Goal: Task Accomplishment & Management: Manage account settings

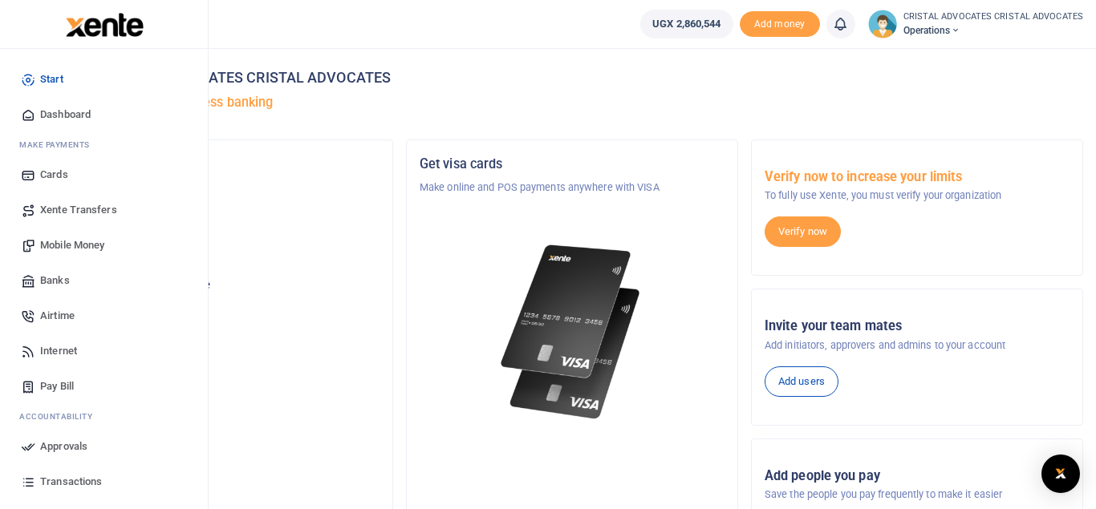
click at [89, 244] on span "Mobile Money" at bounding box center [72, 245] width 64 height 16
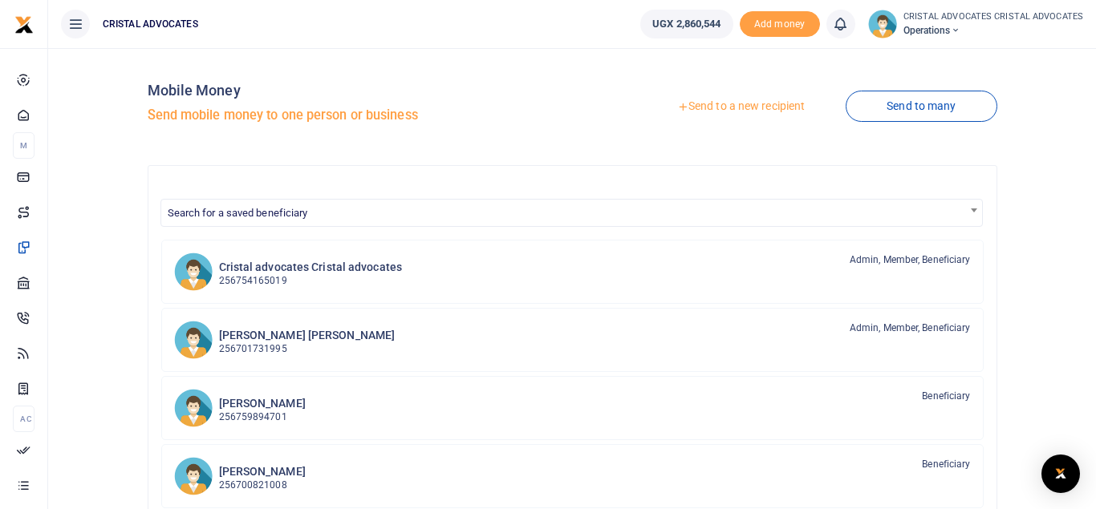
click at [734, 100] on link "Send to a new recipient" at bounding box center [740, 106] width 209 height 29
click at [726, 106] on link "Send to a new recipient" at bounding box center [740, 106] width 209 height 29
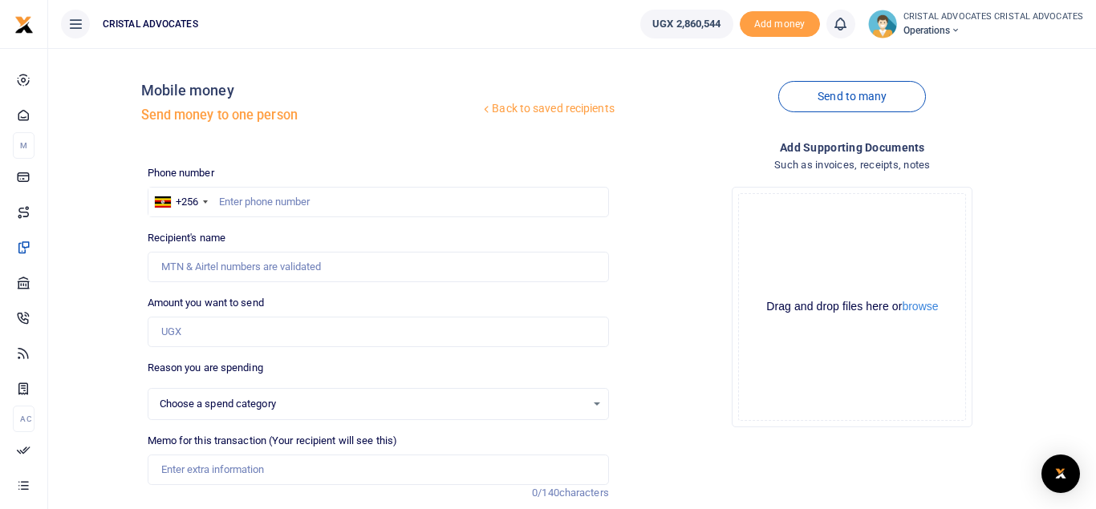
select select
click at [336, 214] on input "text" at bounding box center [378, 202] width 461 height 30
type input "785156395"
type input "Vanessa Nazziwa"
type input "785156395"
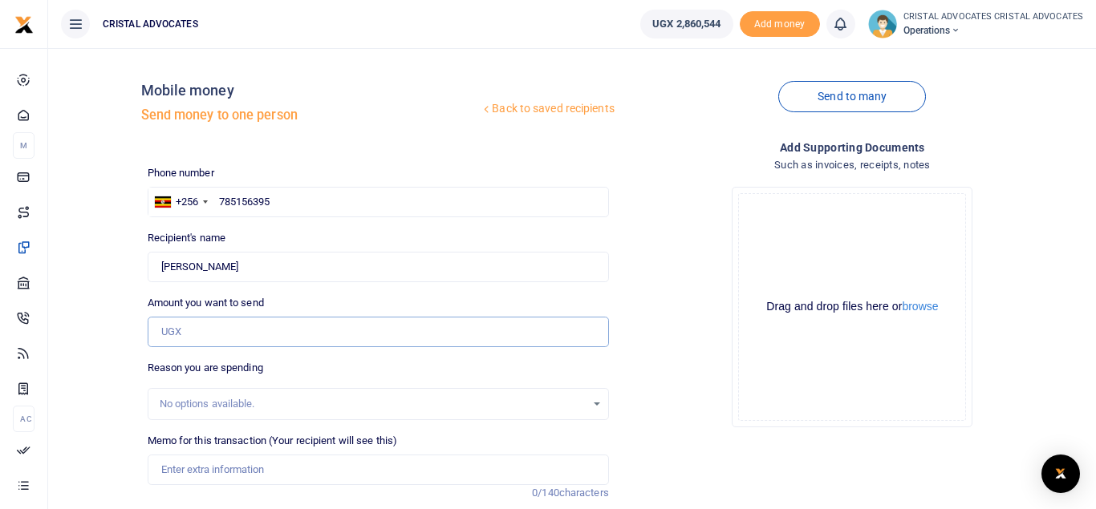
click at [192, 322] on input "Amount you want to send" at bounding box center [378, 332] width 461 height 30
type input "9,300"
click at [258, 467] on input "Memo for this transaction (Your recipient will see this)" at bounding box center [378, 470] width 461 height 30
paste input "Filing fees for a consent judgment and bank fees"
type input "Filing fees for a consent judgment and bank fees"
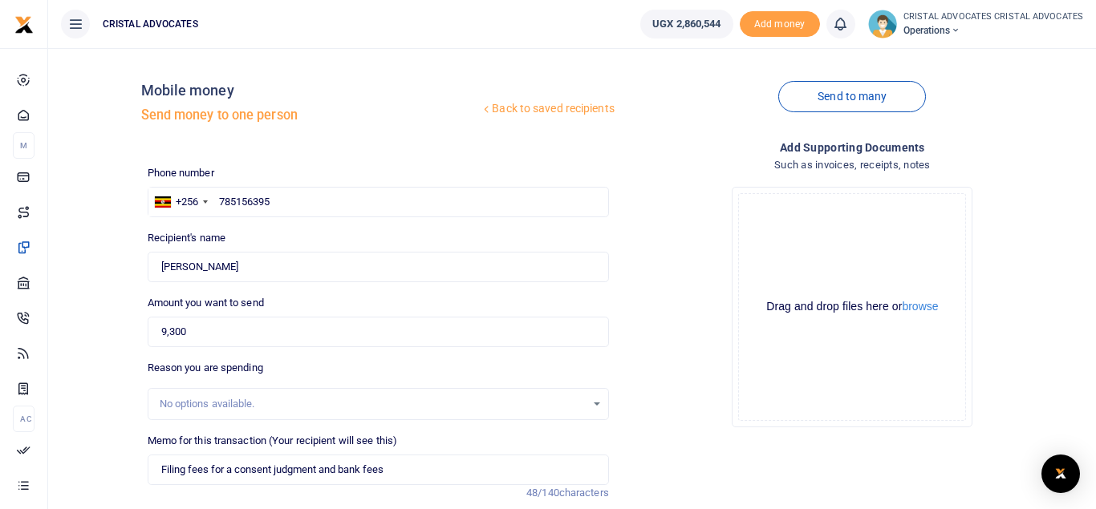
drag, startPoint x: 567, startPoint y: 450, endPoint x: 518, endPoint y: 140, distance: 313.5
click at [518, 140] on div "Back to saved recipients Mobile money Send money to one person Send to many Pho…" at bounding box center [615, 350] width 949 height 579
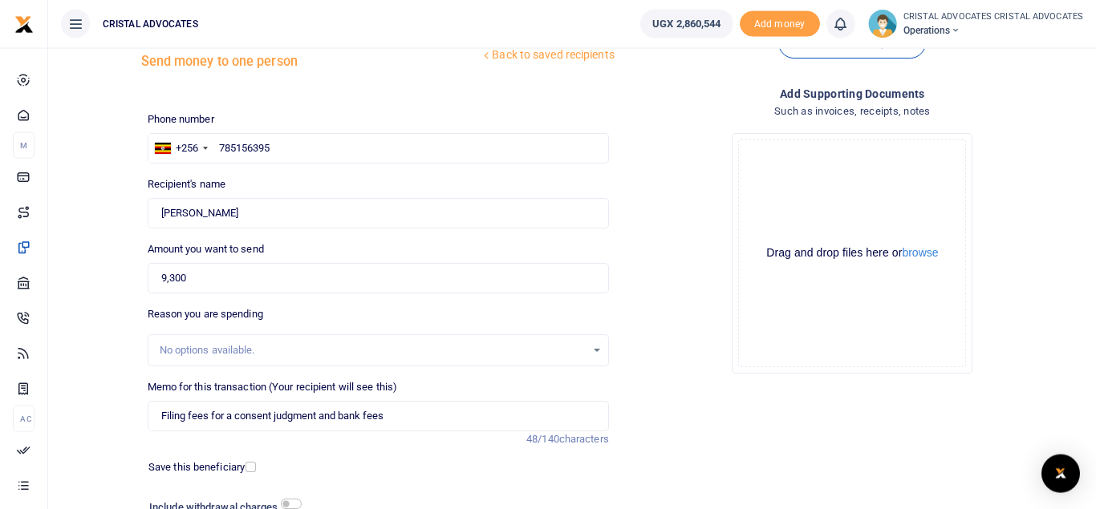
scroll to position [123, 0]
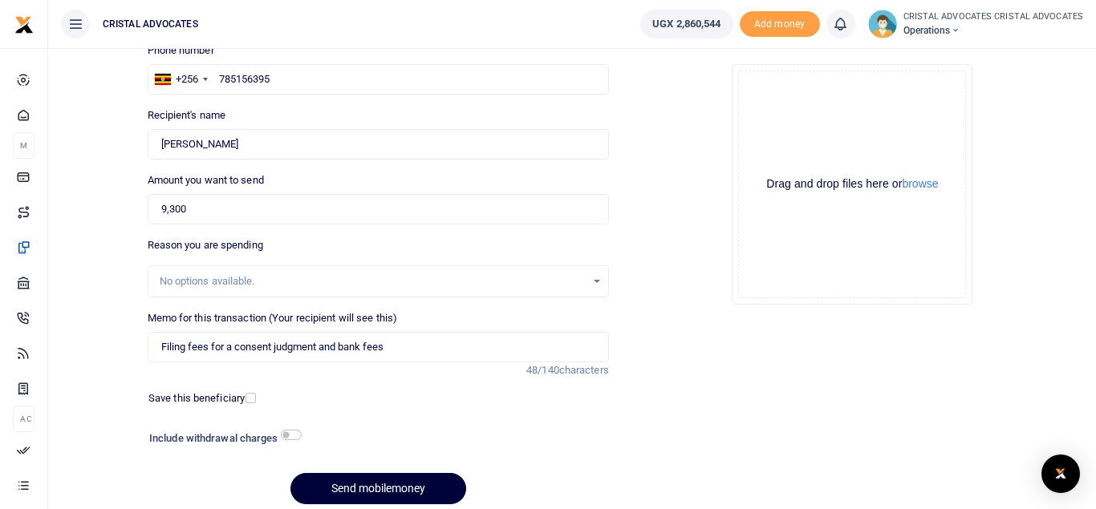
click at [342, 491] on button "Send mobilemoney" at bounding box center [378, 488] width 176 height 31
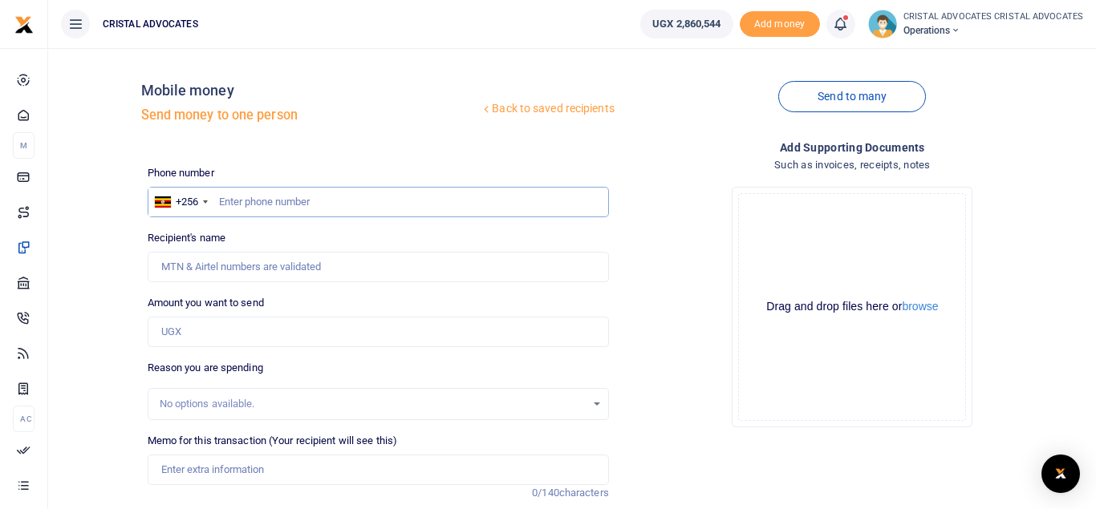
click at [336, 202] on input "text" at bounding box center [378, 202] width 461 height 30
type input "775603106"
type input "Chris Mukama"
type input "775603106"
click at [217, 331] on input "Amount you want to send" at bounding box center [378, 332] width 461 height 30
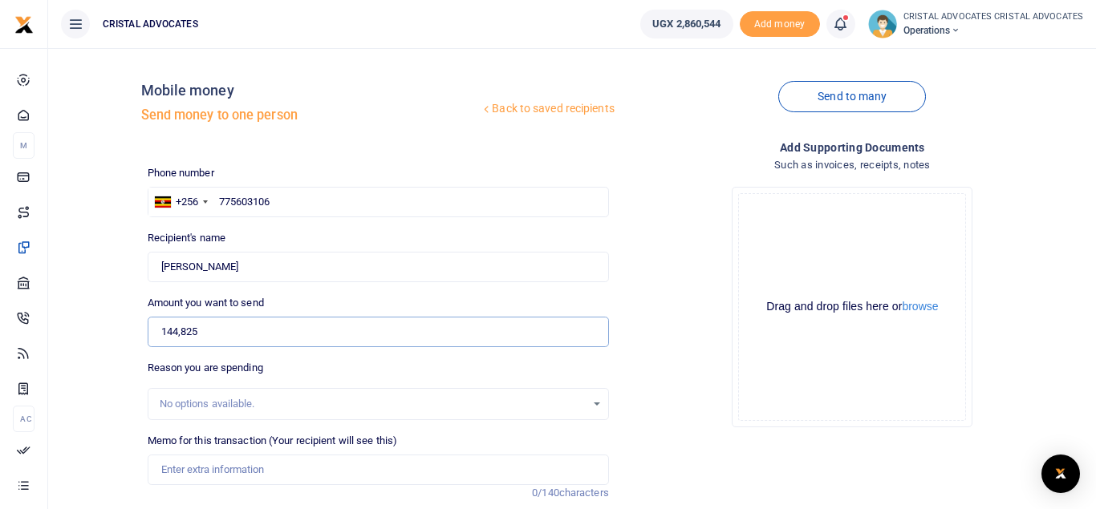
type input "144,825"
click at [213, 471] on input "Memo for this transaction (Your recipient will see this)" at bounding box center [378, 470] width 461 height 30
type input "Translation of 2 documents CNOOC"
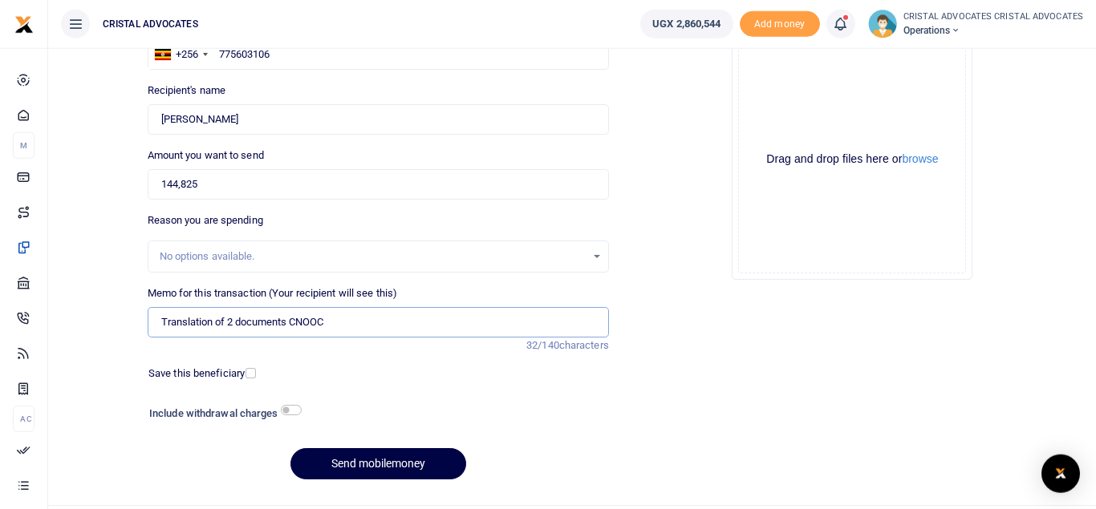
scroll to position [149, 0]
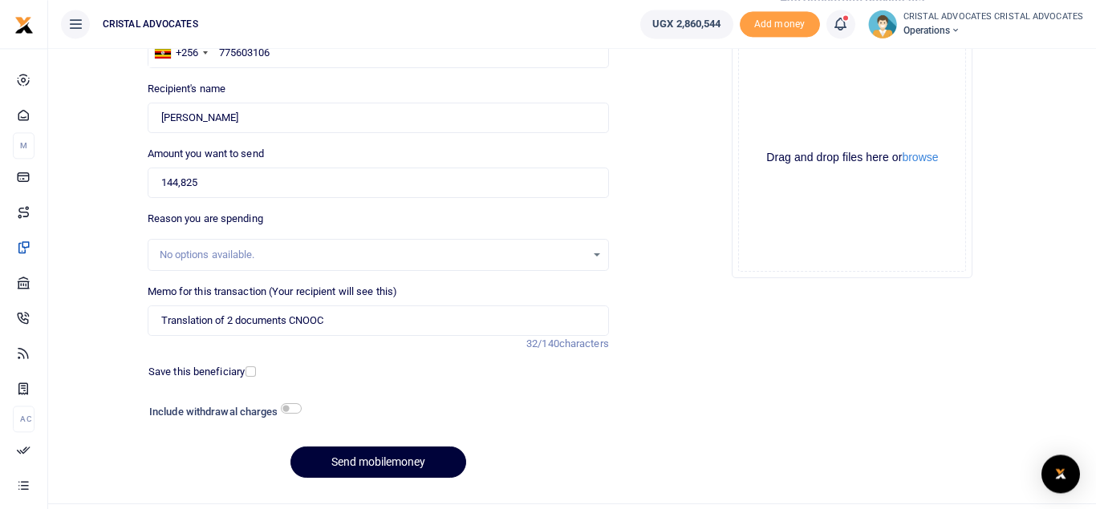
click at [357, 456] on button "Send mobilemoney" at bounding box center [378, 462] width 176 height 31
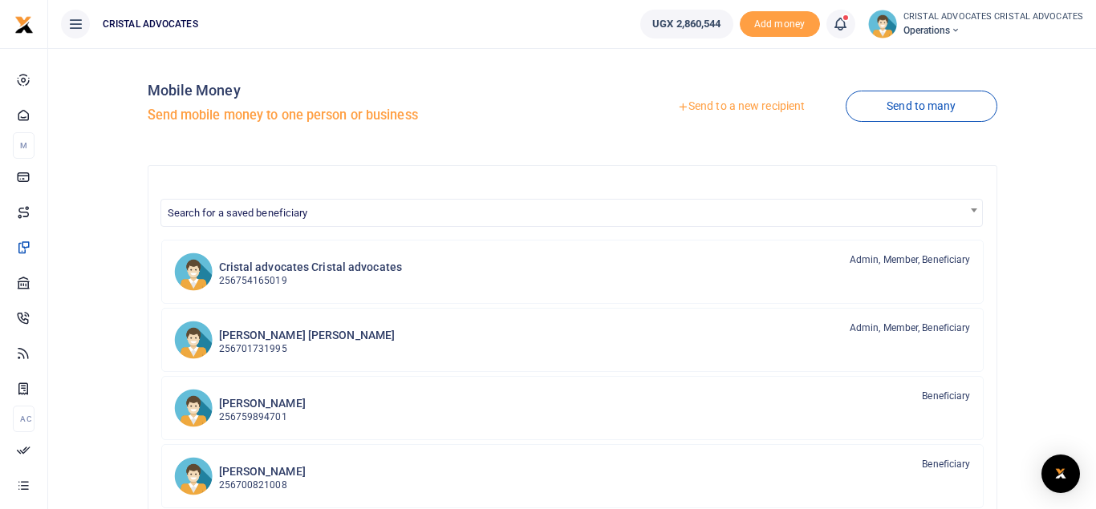
click at [748, 97] on link "Send to a new recipient" at bounding box center [740, 106] width 209 height 29
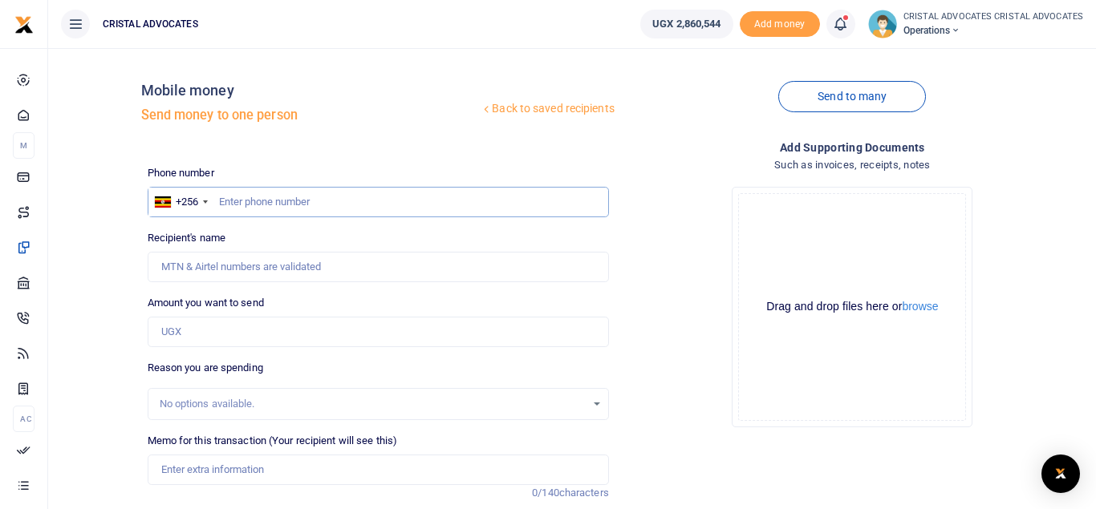
click at [279, 199] on input "text" at bounding box center [378, 202] width 461 height 30
type input "770333469"
type input "[PERSON_NAME] Omuna"
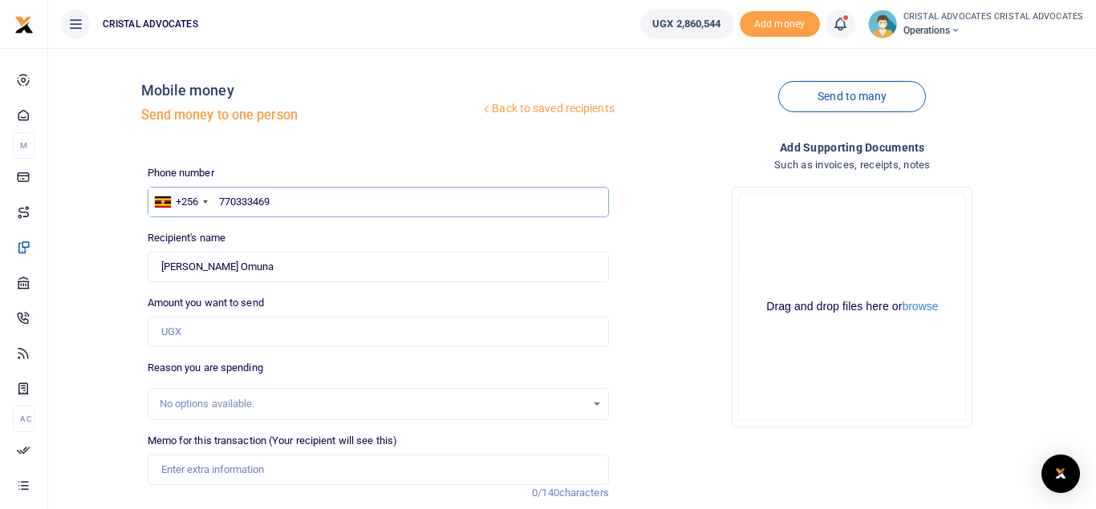
type input "770333469"
click at [225, 315] on div "Amount you want to send Amount is required." at bounding box center [378, 321] width 461 height 52
click at [207, 327] on input "Amount you want to send" at bounding box center [378, 332] width 461 height 30
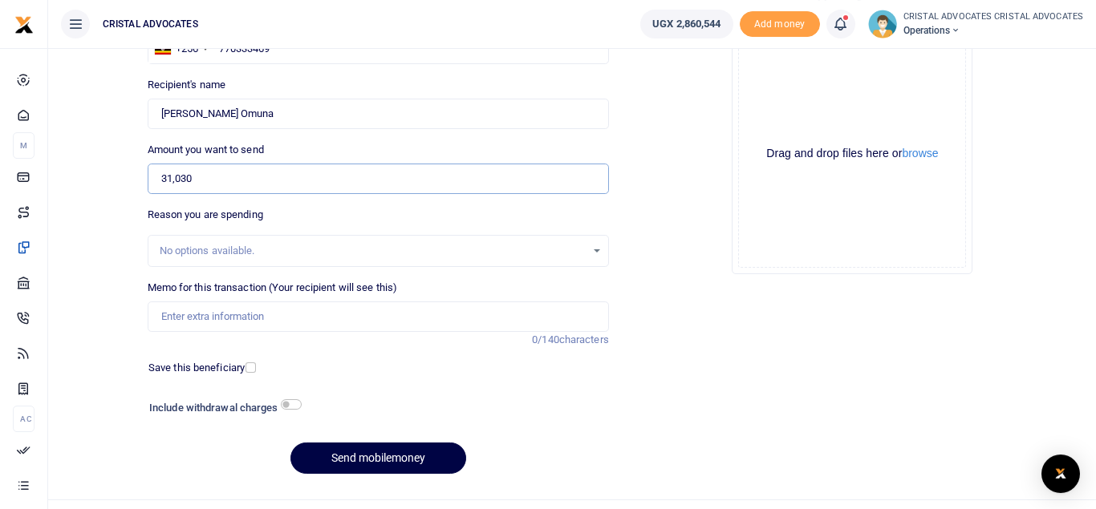
scroll to position [185, 0]
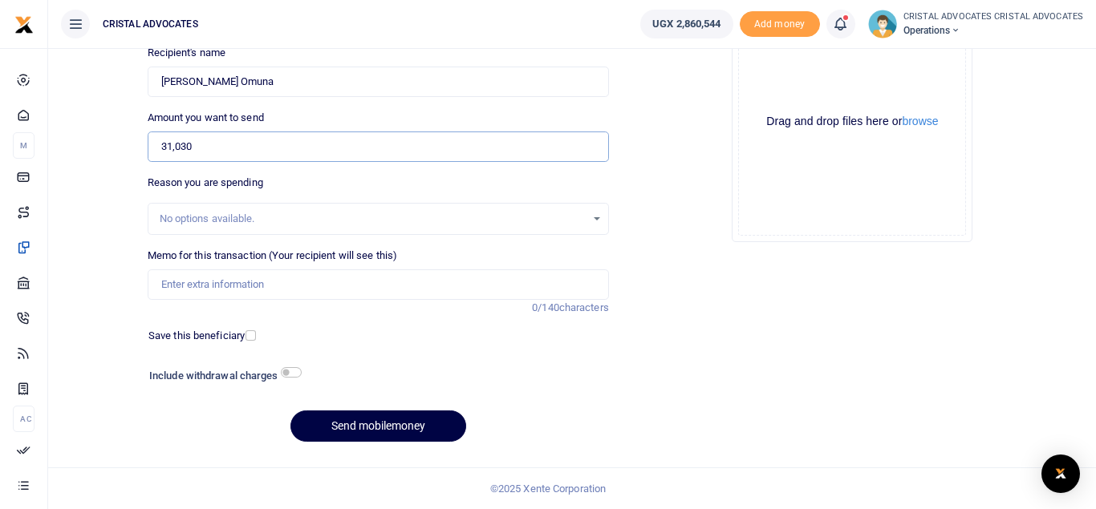
type input "31,030"
click at [274, 294] on input "Memo for this transaction (Your recipient will see this)" at bounding box center [378, 285] width 461 height 30
paste input "BRANDING OF KNOWLEDGE SERIES REPUTATION AT RANSOM UGANDA'S NEW CORPORATE FRAUD …"
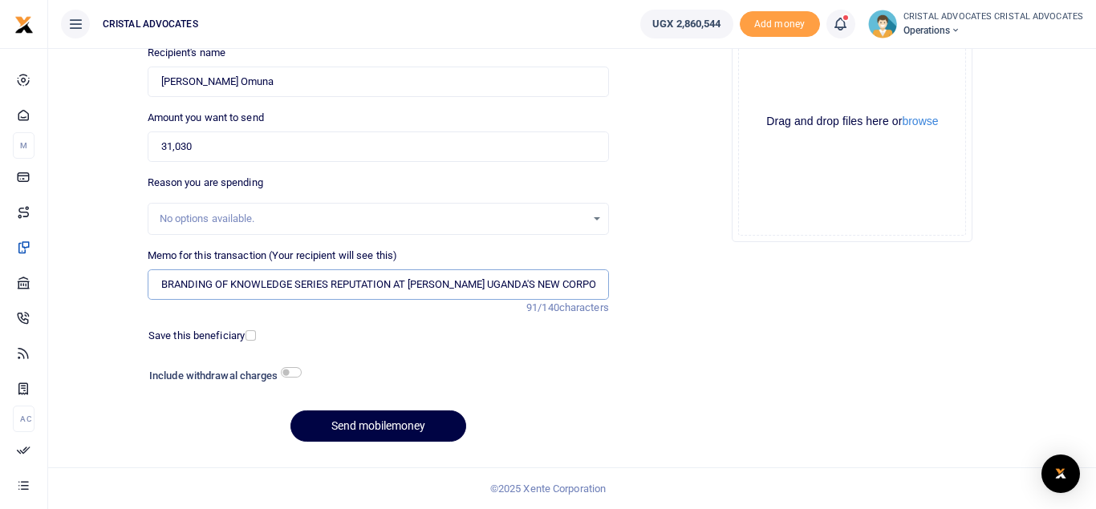
scroll to position [0, 103]
click at [365, 420] on button "Send mobilemoney" at bounding box center [378, 426] width 176 height 31
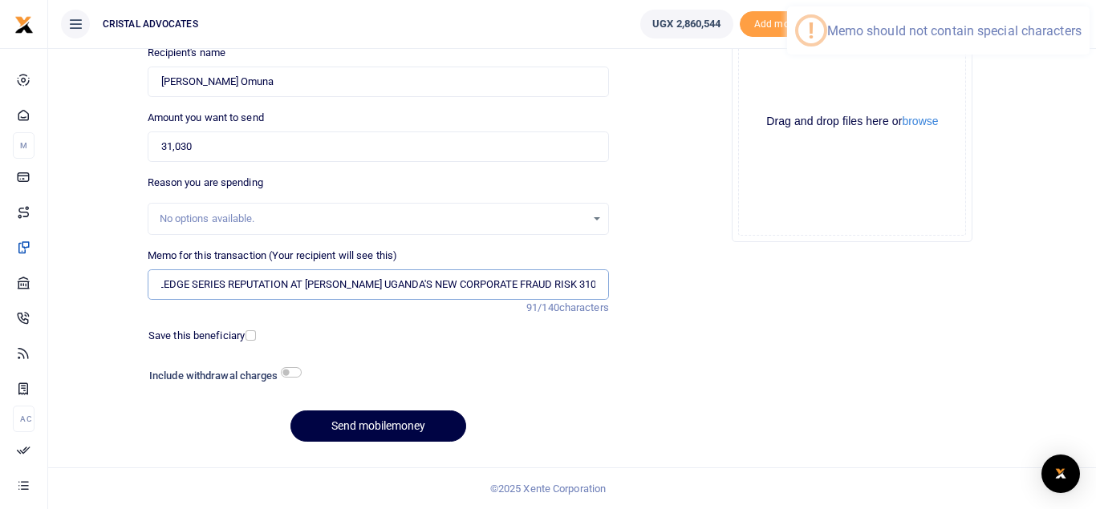
click at [399, 282] on input "BRANDING OF KNOWLEDGE SERIES REPUTATION AT RANSOM UGANDA'S NEW CORPORATE FRAUD …" at bounding box center [378, 285] width 461 height 30
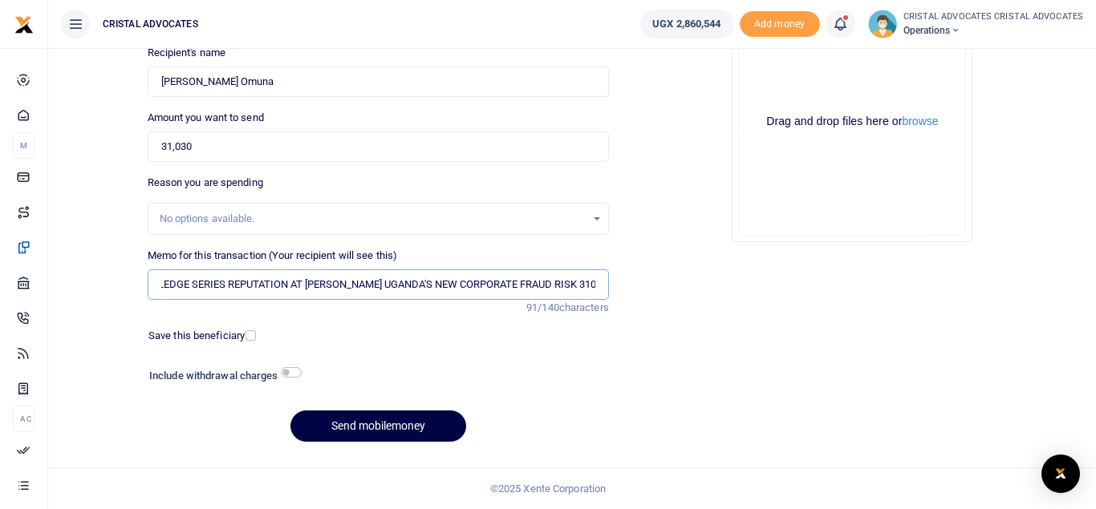
click at [397, 282] on input "BRANDING OF KNOWLEDGE SERIES REPUTATION AT RANSOM UGANDA'S NEW CORPORATE FRAUD …" at bounding box center [378, 285] width 461 height 30
type input "BRANDING OF KNOWLEDGE SERIES REPUTATION AT RANSOM UGANDAS NEW CORPORATE FRAUD R…"
click at [471, 374] on div at bounding box center [437, 378] width 275 height 26
click at [342, 436] on button "Send mobilemoney" at bounding box center [378, 426] width 176 height 31
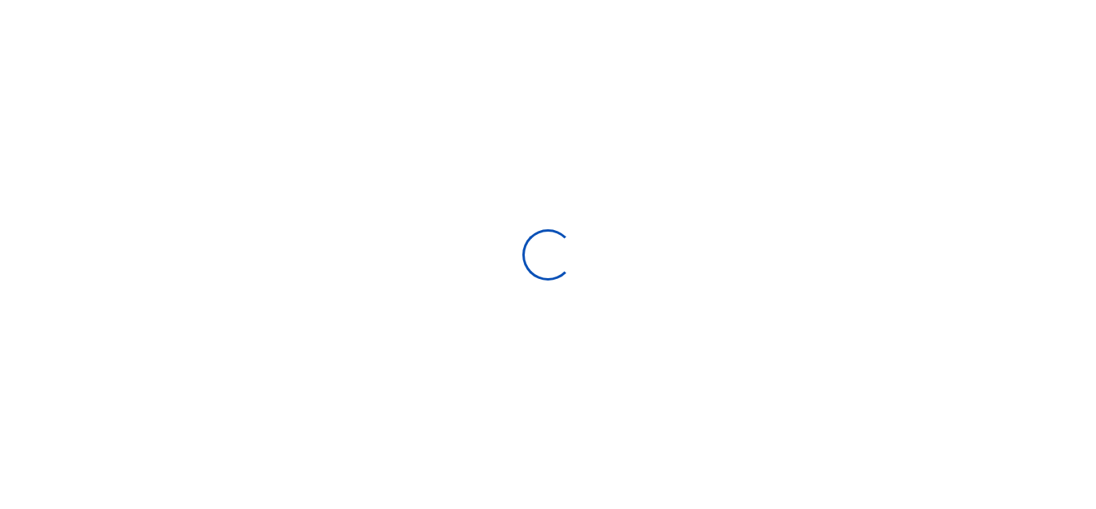
select select "Loading bundles"
select select
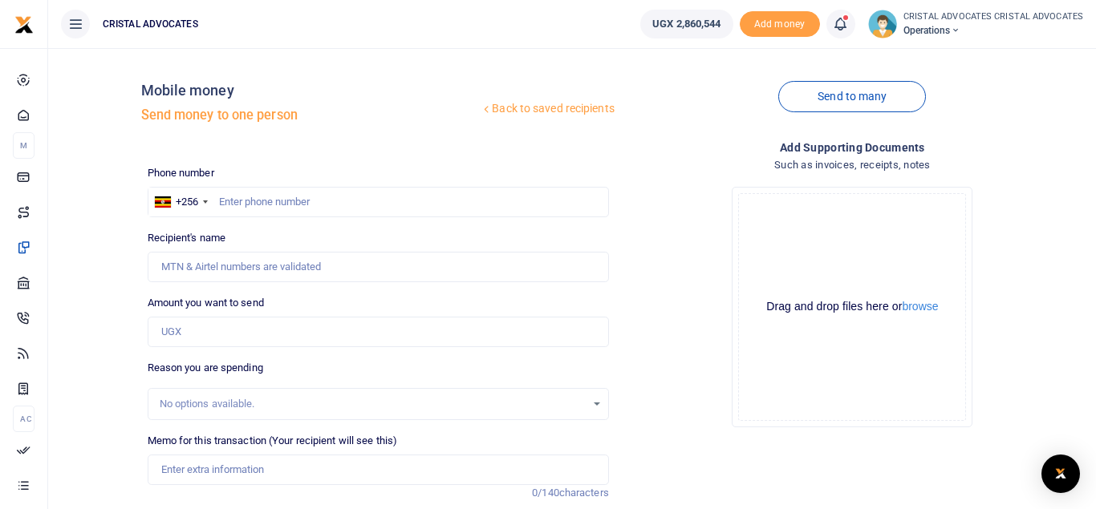
click at [844, 17] on icon at bounding box center [840, 24] width 16 height 18
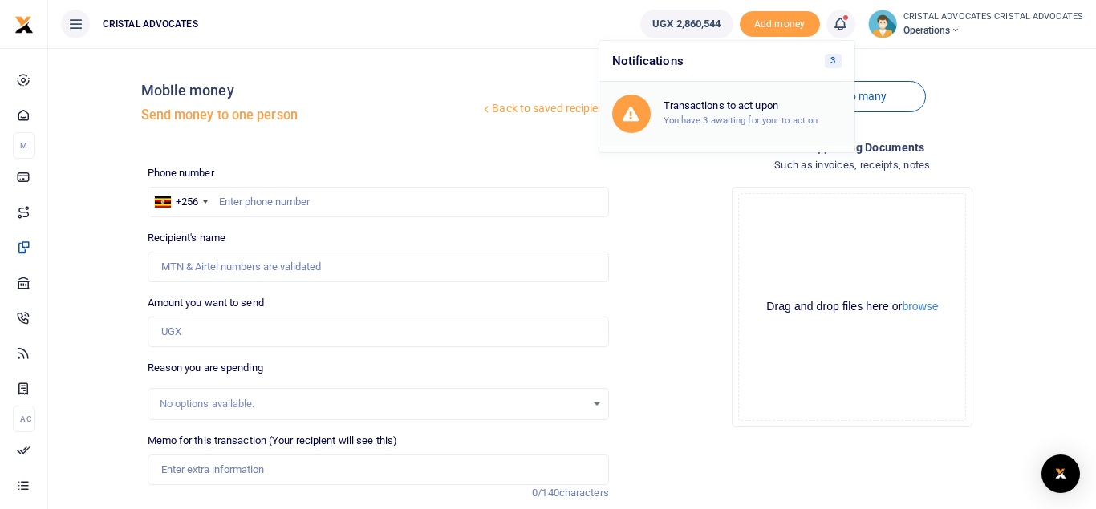
click at [738, 108] on h6 "Transactions to act upon" at bounding box center [752, 105] width 178 height 13
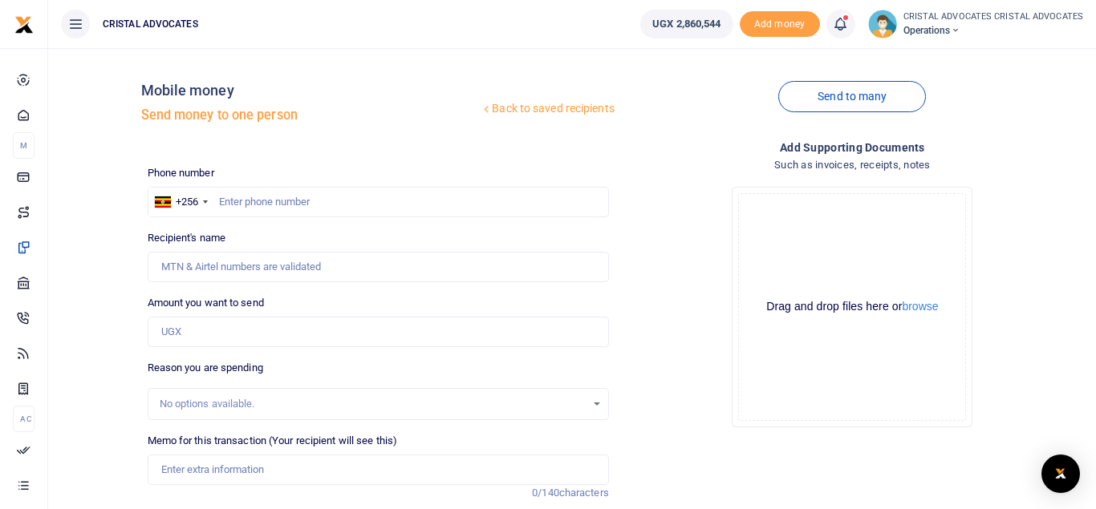
click at [849, 24] on span at bounding box center [849, 24] width 0 height 0
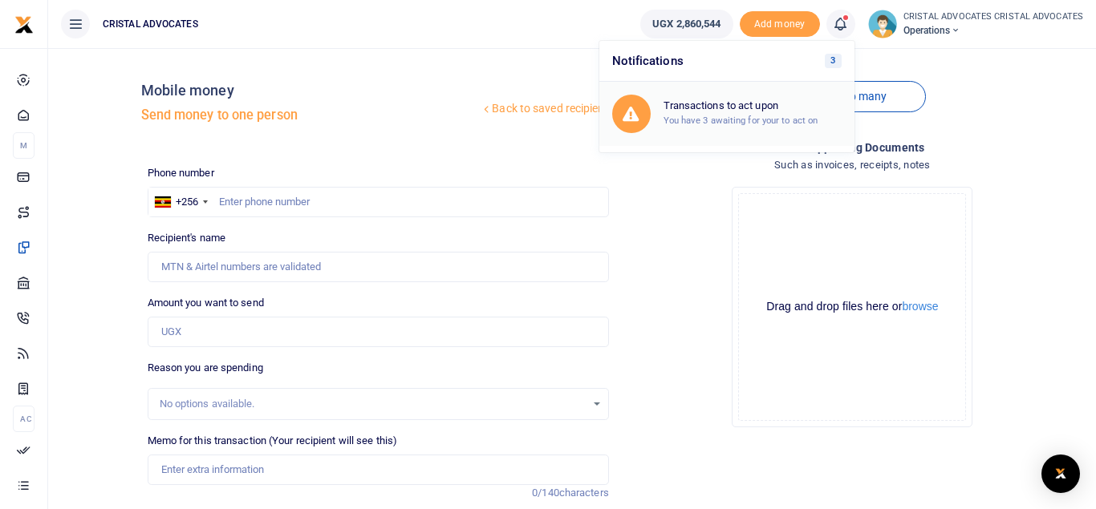
click at [748, 106] on h6 "Transactions to act upon" at bounding box center [752, 105] width 178 height 13
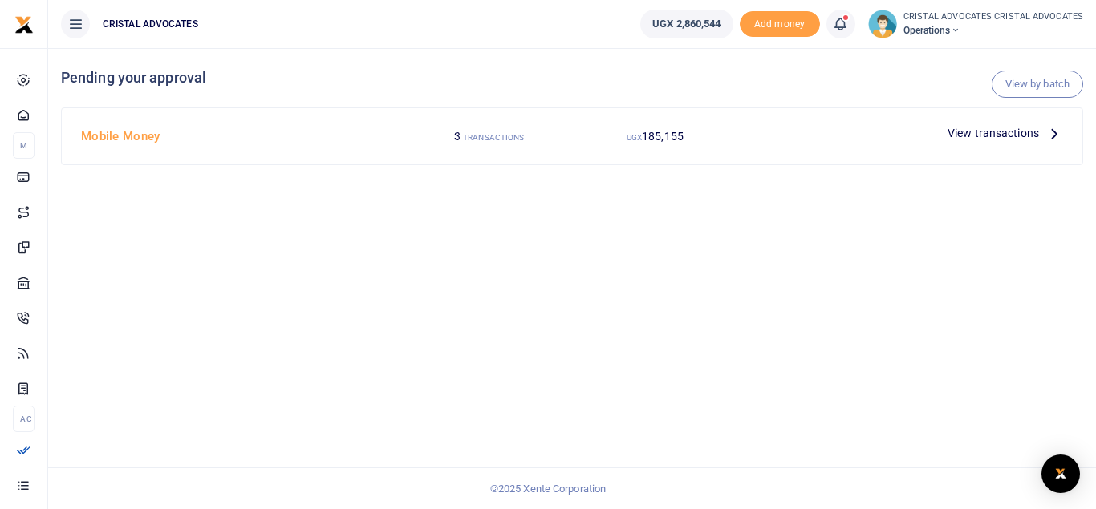
click at [984, 138] on span "View transactions" at bounding box center [992, 133] width 91 height 18
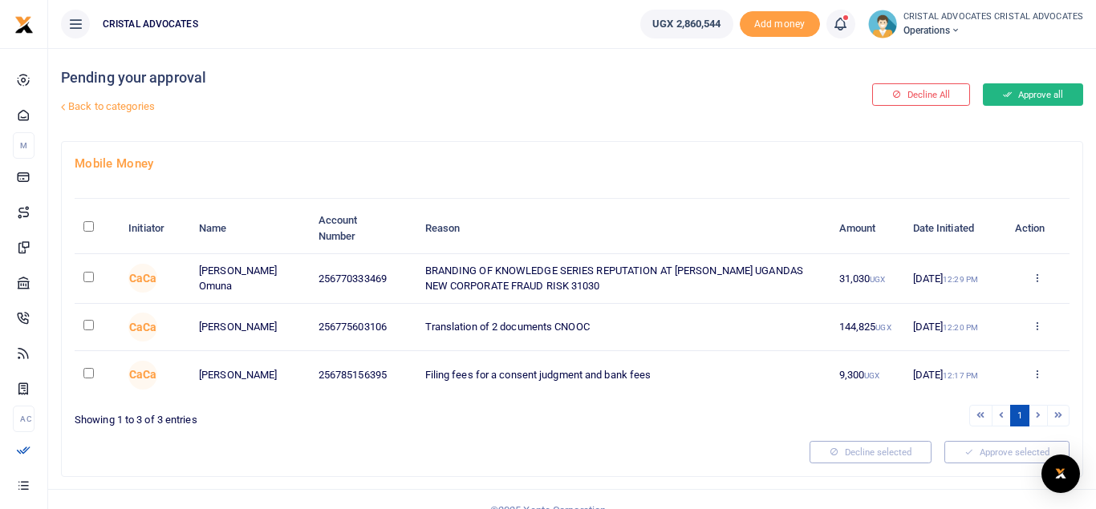
click at [1024, 94] on button "Approve all" at bounding box center [1033, 94] width 100 height 22
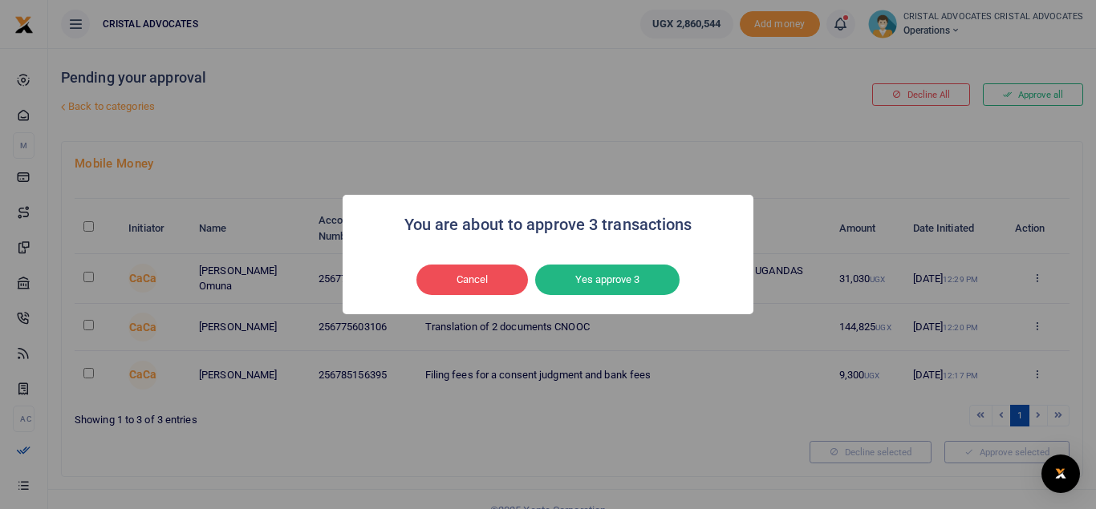
click at [611, 320] on div "You are about to approve 3 transactions × Cancel No Yes approve 3" at bounding box center [548, 254] width 1096 height 509
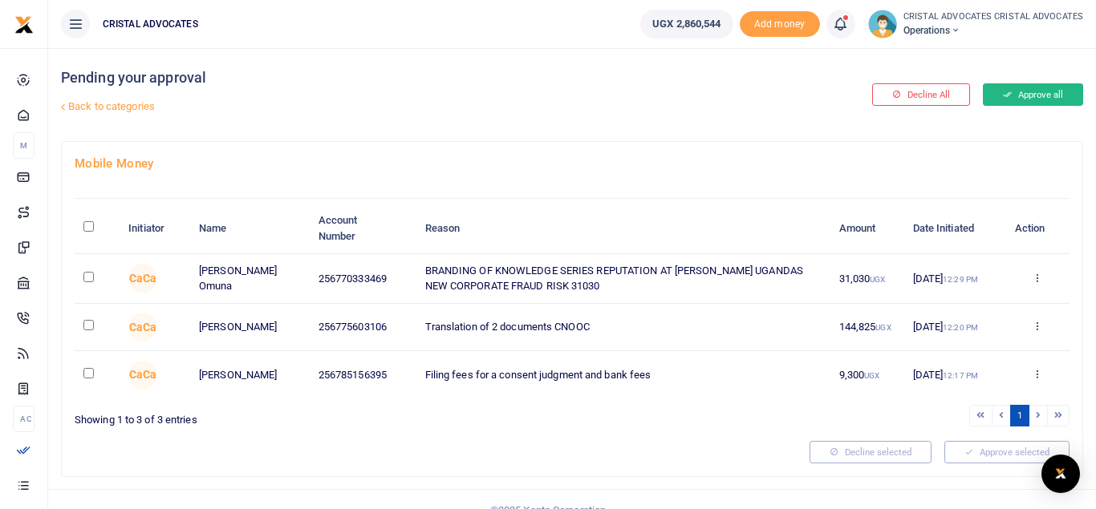
click at [1050, 97] on button "Approve all" at bounding box center [1033, 94] width 100 height 22
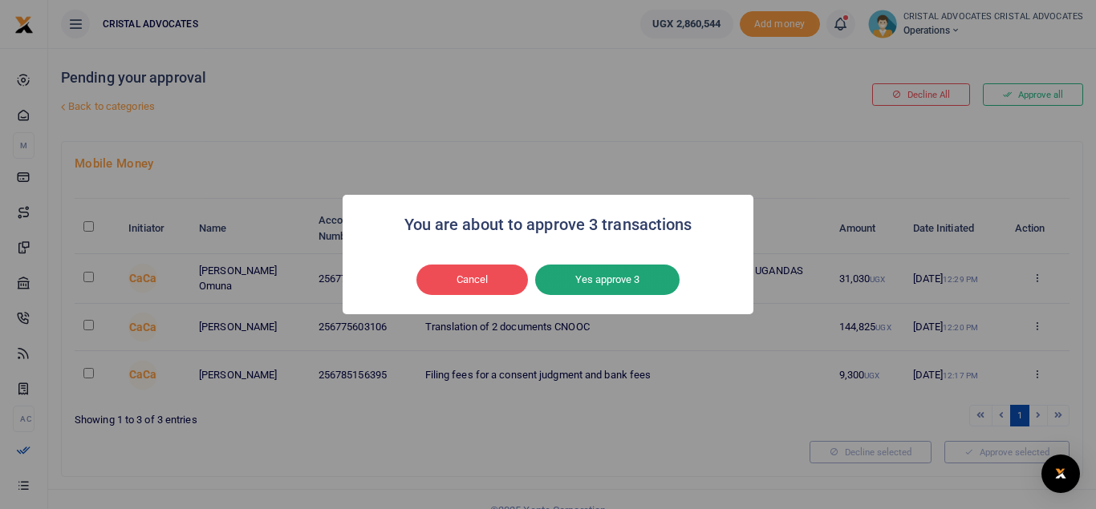
click at [631, 274] on button "Yes approve 3" at bounding box center [607, 280] width 144 height 30
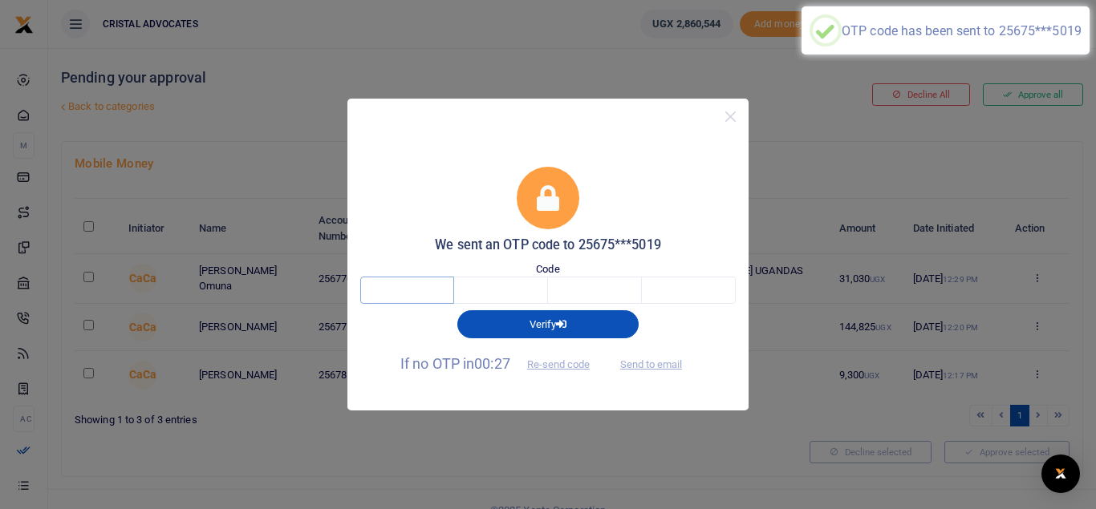
click at [408, 295] on input "text" at bounding box center [407, 290] width 94 height 27
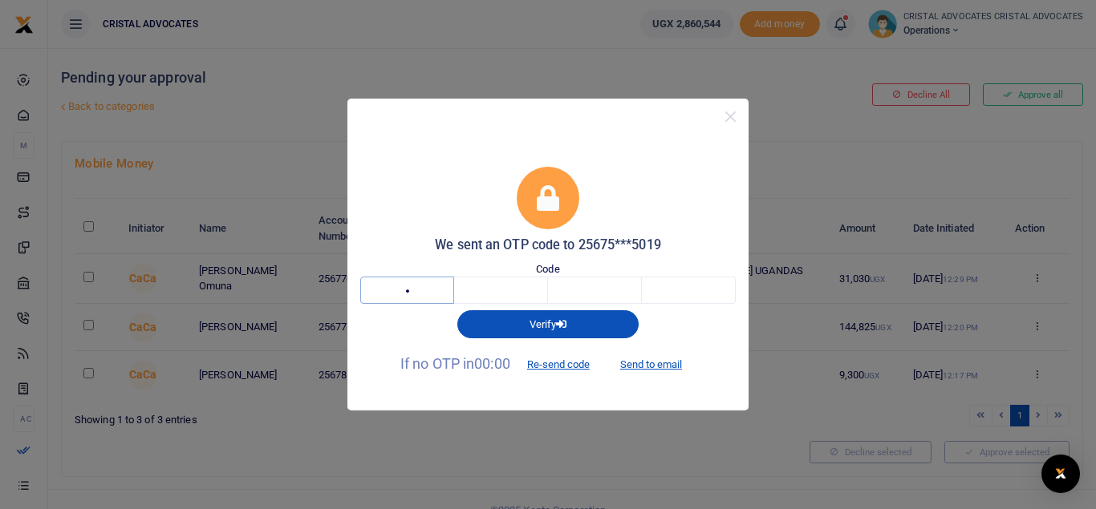
type input "3"
type input "4"
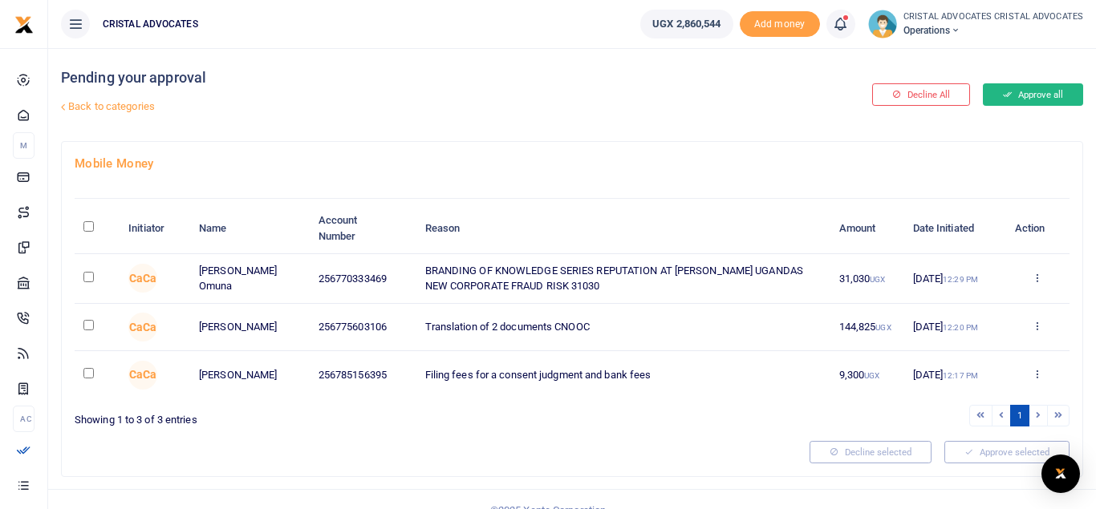
click at [1032, 91] on button "Approve all" at bounding box center [1033, 94] width 100 height 22
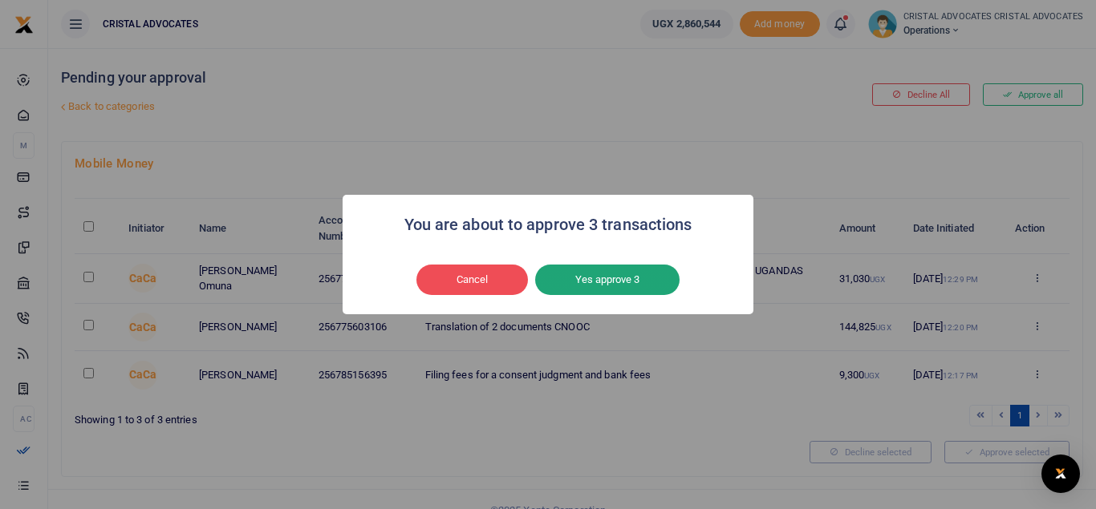
click at [603, 278] on button "Yes approve 3" at bounding box center [607, 280] width 144 height 30
